Goal: Transaction & Acquisition: Subscribe to service/newsletter

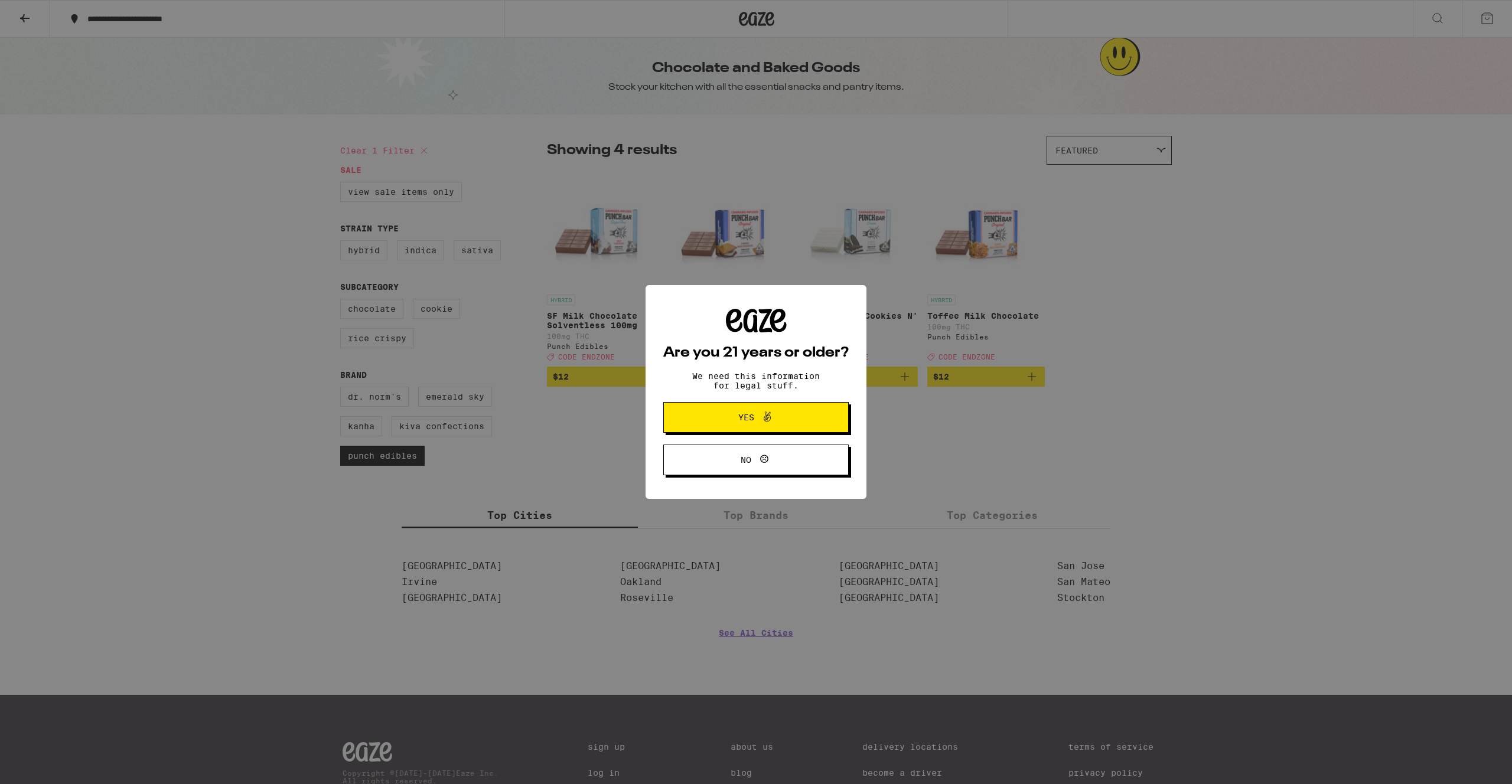
click at [771, 416] on icon at bounding box center [767, 417] width 14 height 14
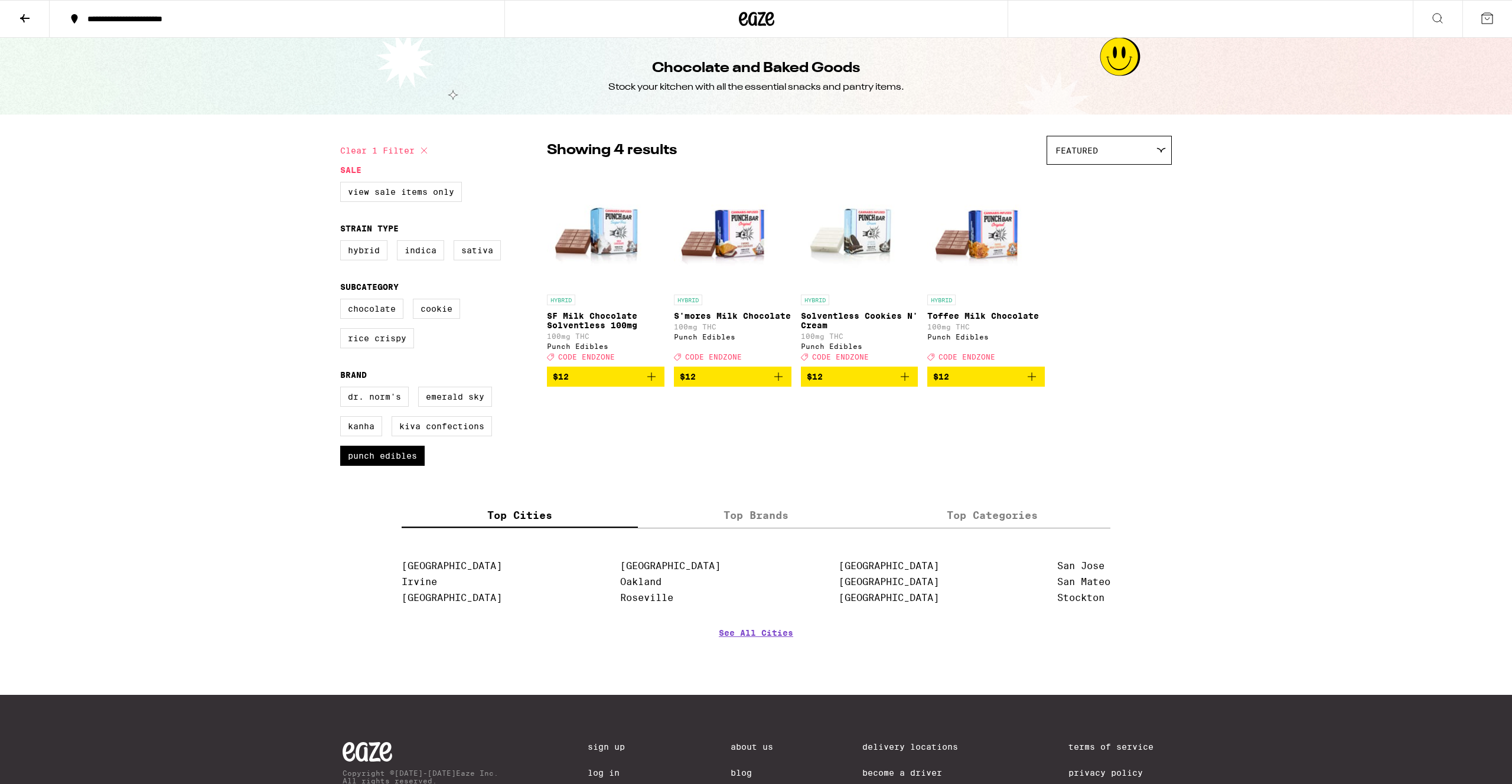
click at [615, 247] on img "Open page for SF Milk Chocolate Solventless 100mg from Punch Edibles" at bounding box center [606, 229] width 118 height 118
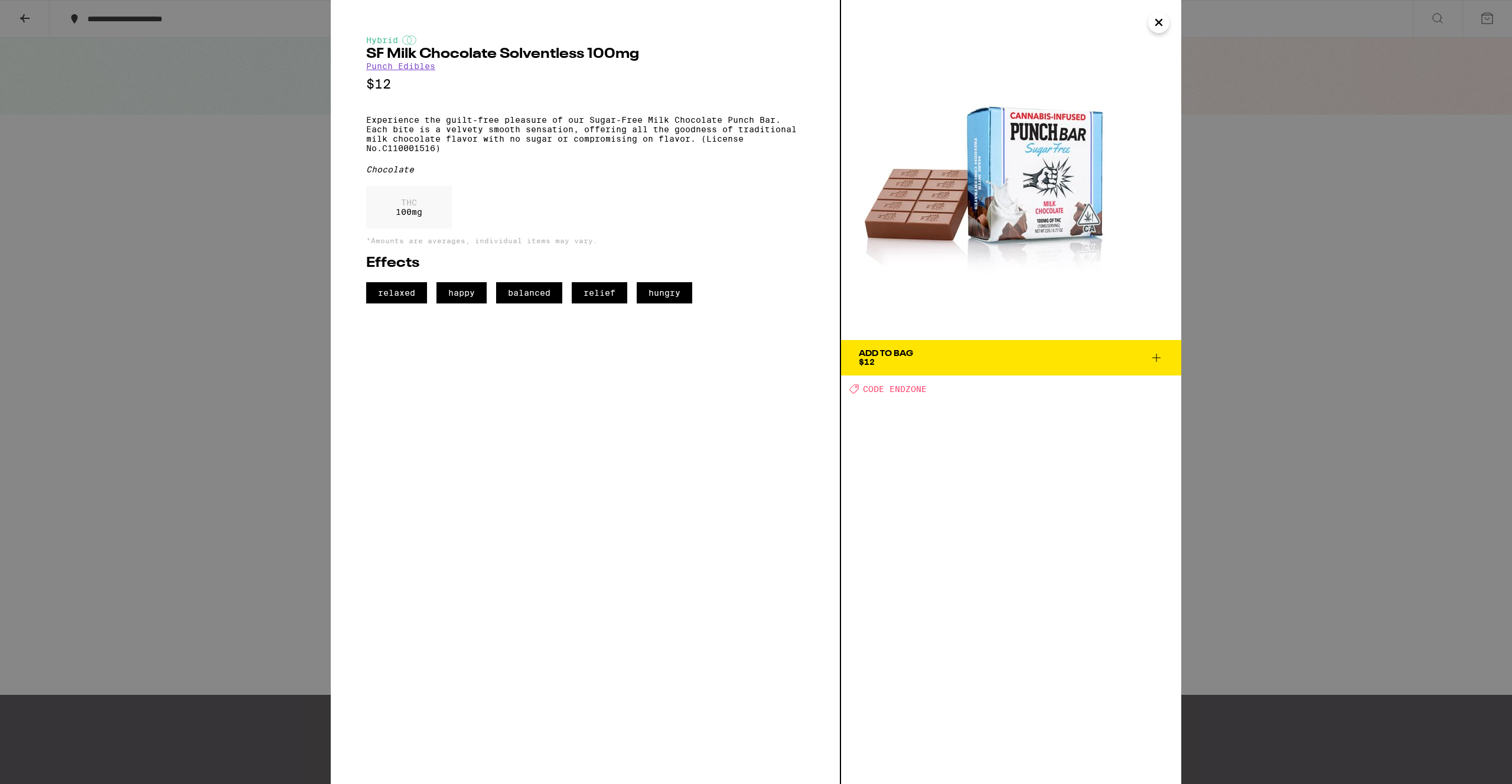
click at [1159, 21] on icon "Close" at bounding box center [1159, 22] width 14 height 18
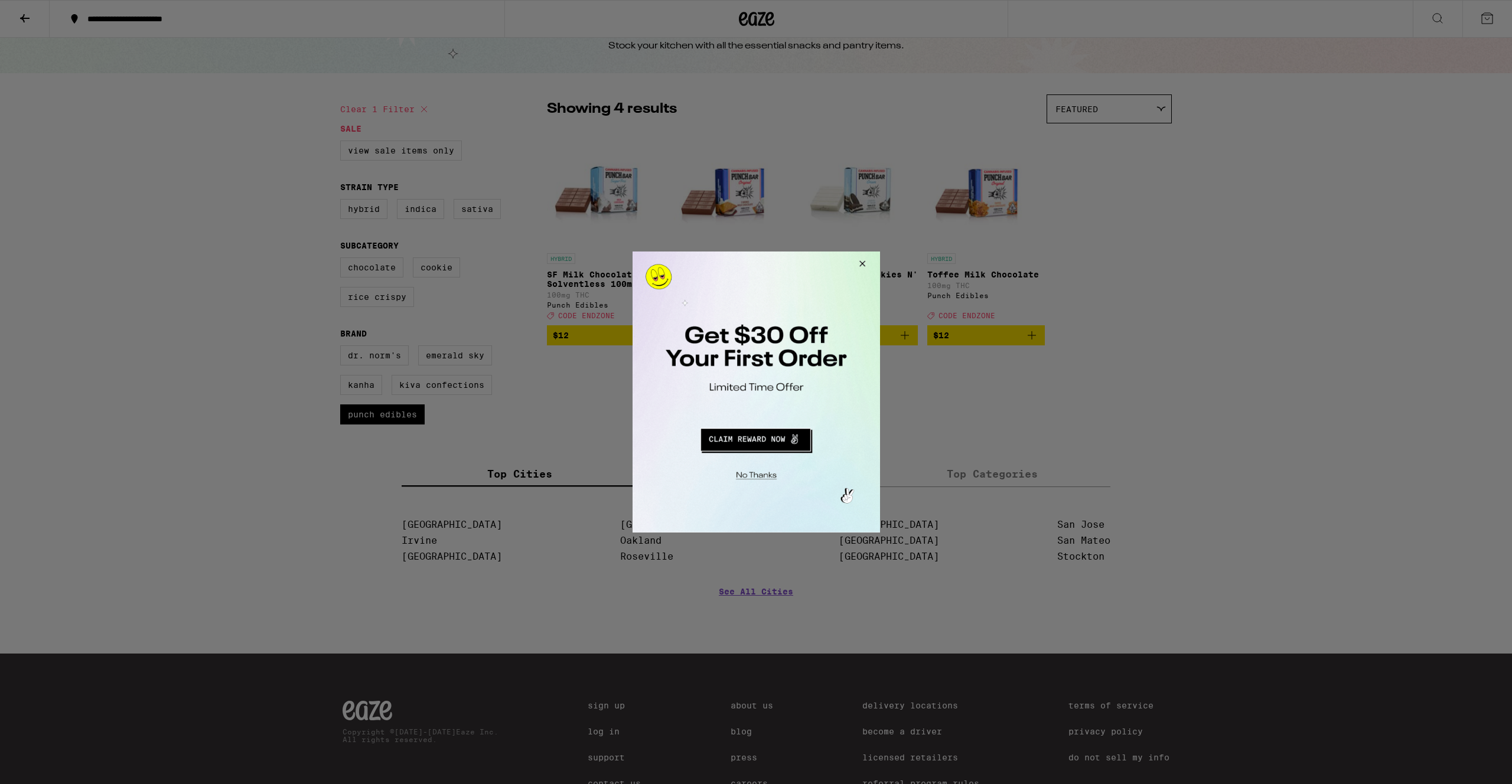
click at [759, 445] on button "Redirect to URL" at bounding box center [755, 438] width 206 height 28
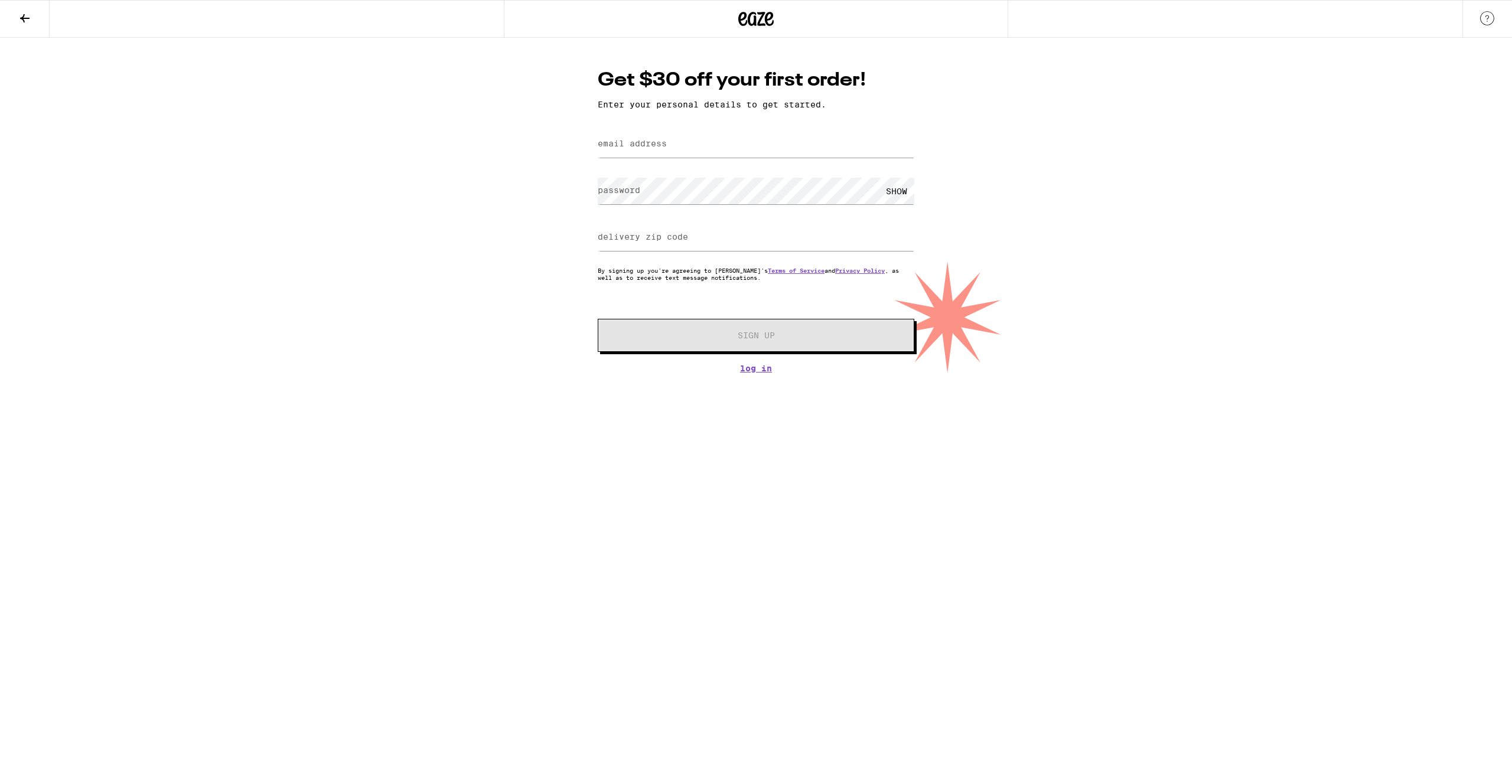
click at [663, 149] on label "email address" at bounding box center [632, 143] width 69 height 10
type input "[PERSON_NAME][EMAIL_ADDRESS][DOMAIN_NAME]"
click at [651, 236] on label "delivery zip code" at bounding box center [643, 236] width 91 height 10
type input "2"
